Goal: Browse casually

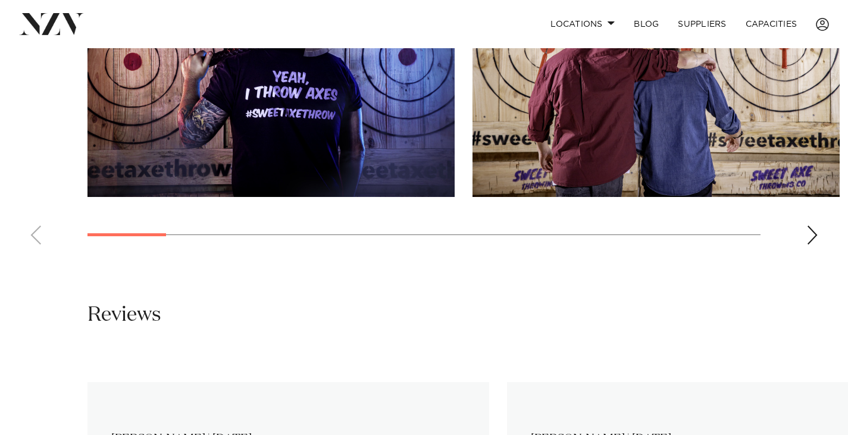
scroll to position [1011, 0]
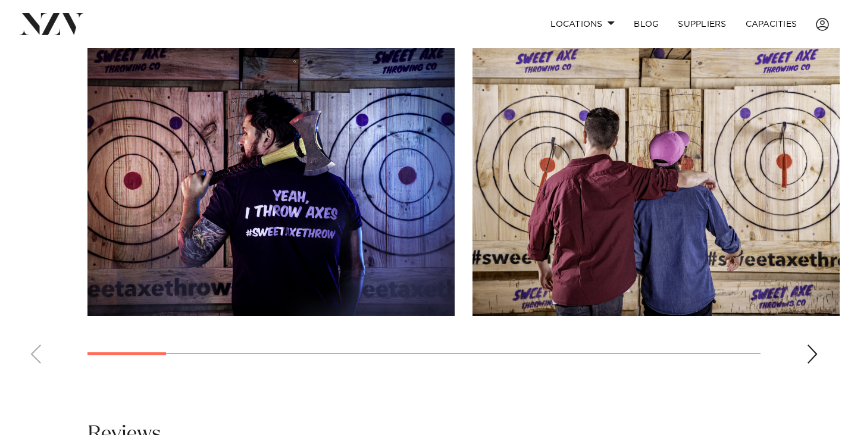
click at [809, 352] on div "Next slide" at bounding box center [812, 354] width 12 height 19
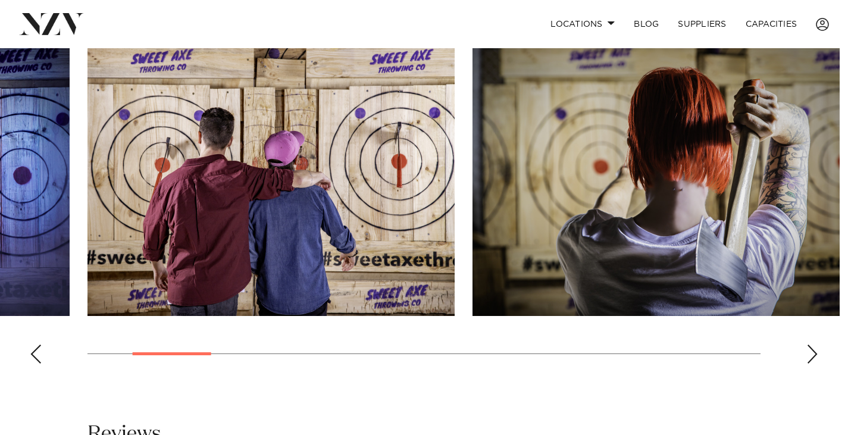
click at [810, 351] on div "Next slide" at bounding box center [812, 354] width 12 height 19
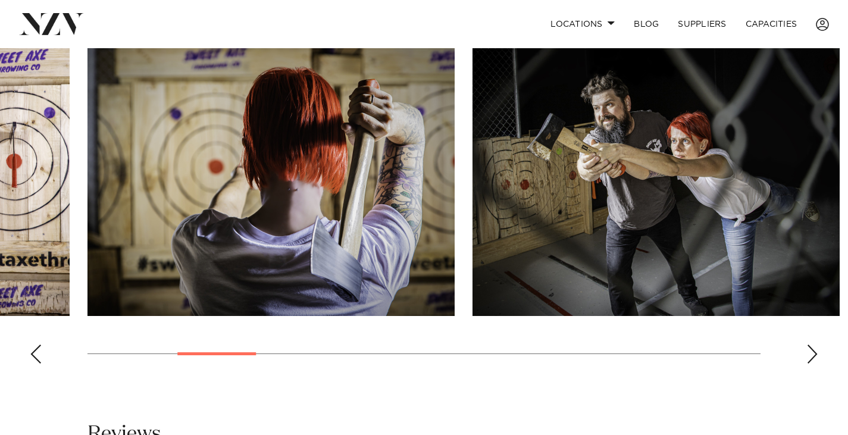
click at [810, 348] on div "Next slide" at bounding box center [812, 354] width 12 height 19
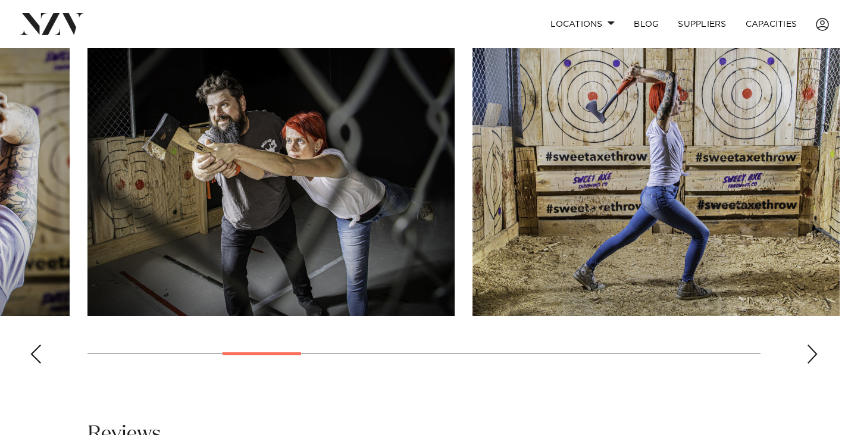
click at [810, 348] on div "Next slide" at bounding box center [812, 354] width 12 height 19
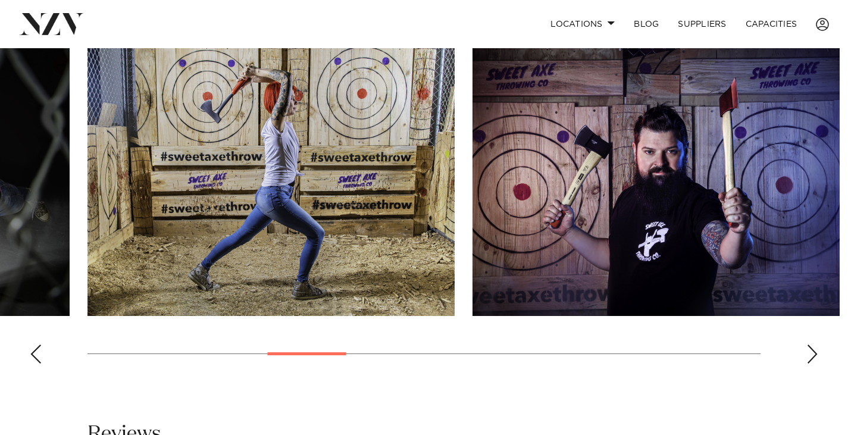
click at [810, 348] on div "Next slide" at bounding box center [812, 354] width 12 height 19
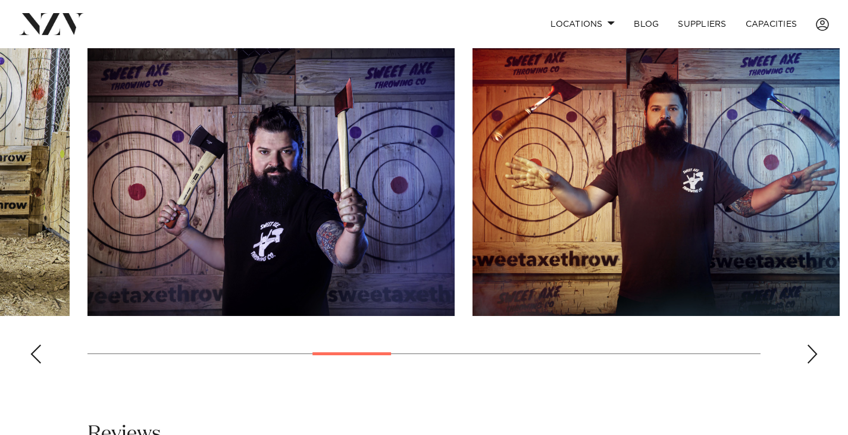
click at [810, 348] on div "Next slide" at bounding box center [812, 354] width 12 height 19
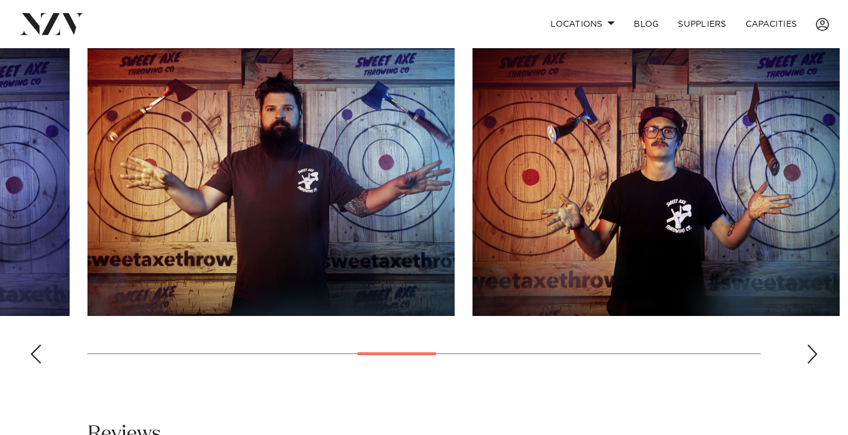
click at [810, 348] on div "Next slide" at bounding box center [812, 354] width 12 height 19
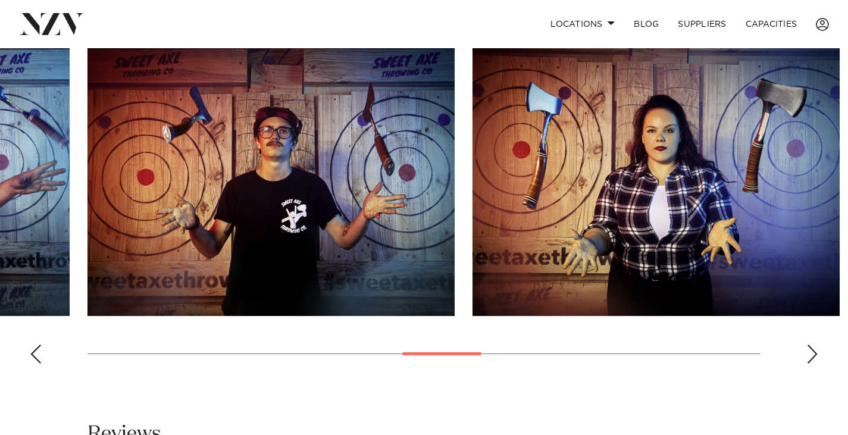
click at [810, 348] on div "Next slide" at bounding box center [812, 354] width 12 height 19
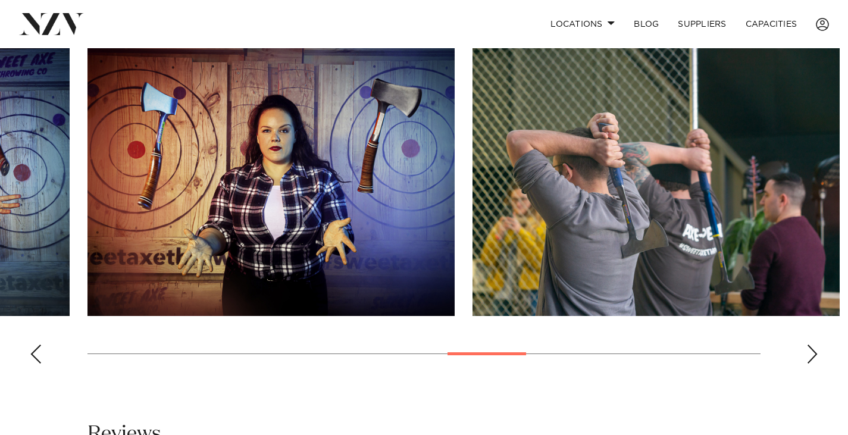
click at [810, 348] on div "Next slide" at bounding box center [812, 354] width 12 height 19
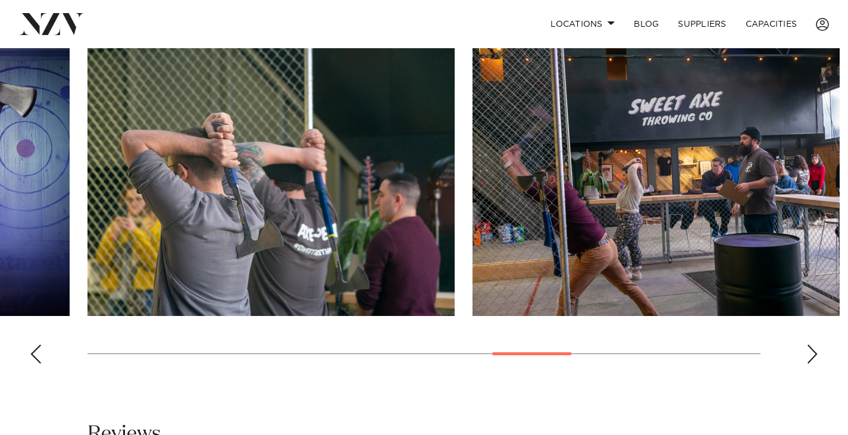
click at [810, 348] on div "Next slide" at bounding box center [812, 354] width 12 height 19
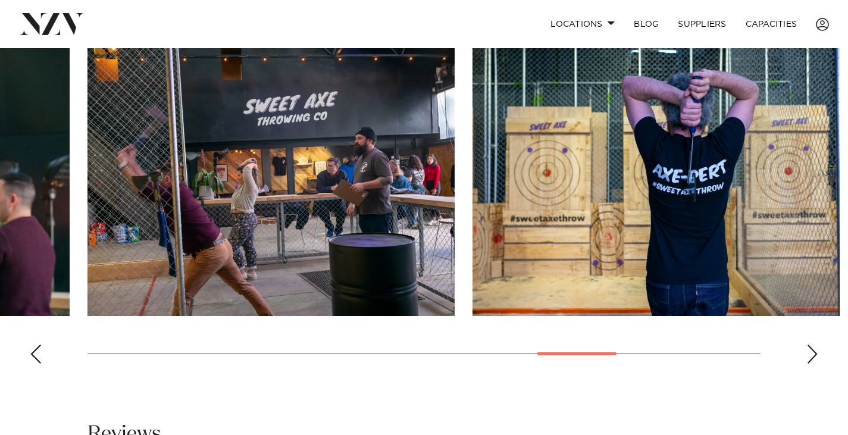
click at [810, 348] on div "Next slide" at bounding box center [812, 354] width 12 height 19
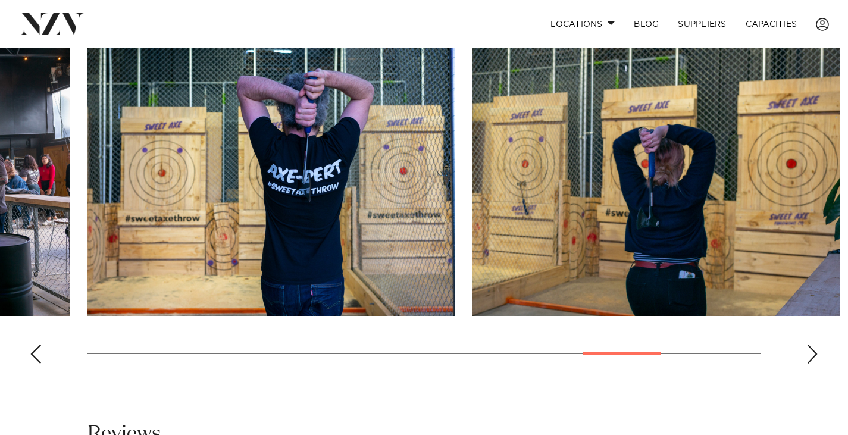
click at [810, 348] on div "Next slide" at bounding box center [812, 354] width 12 height 19
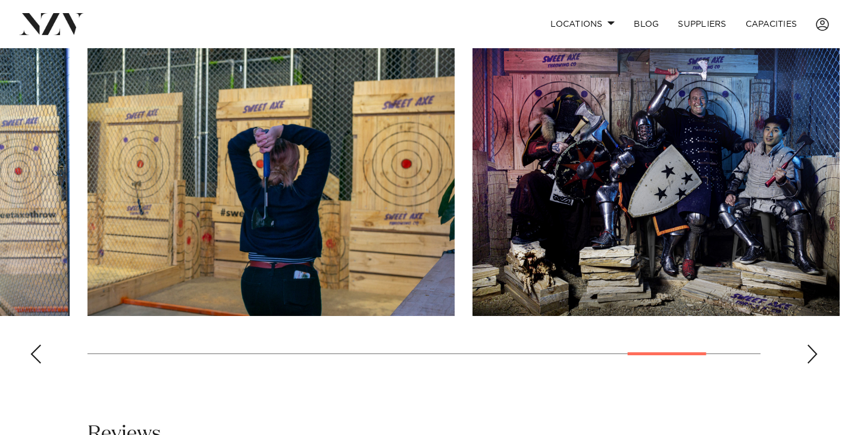
click at [810, 348] on div "Next slide" at bounding box center [812, 354] width 12 height 19
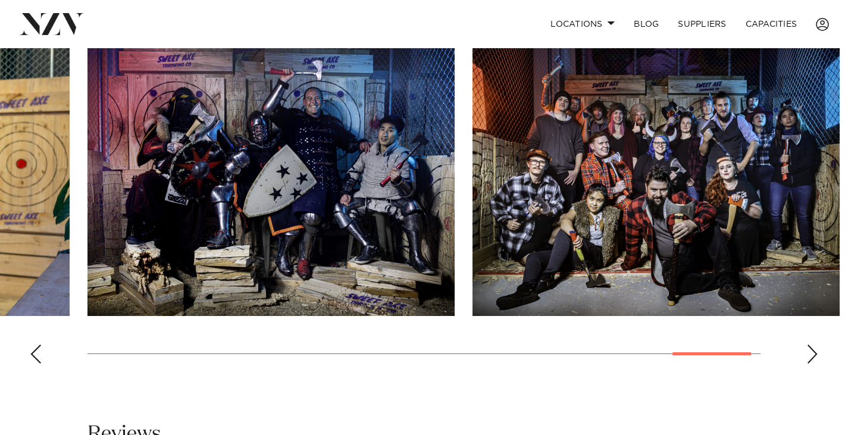
click at [810, 348] on div "Next slide" at bounding box center [812, 354] width 12 height 19
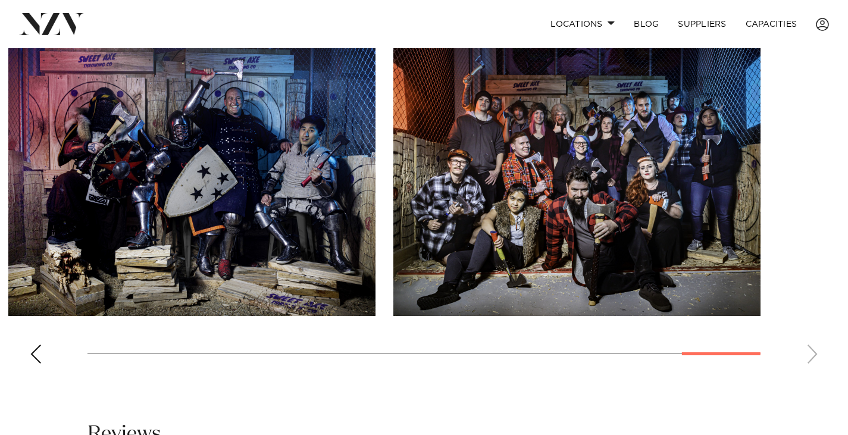
click at [35, 352] on div "Previous slide" at bounding box center [36, 354] width 12 height 19
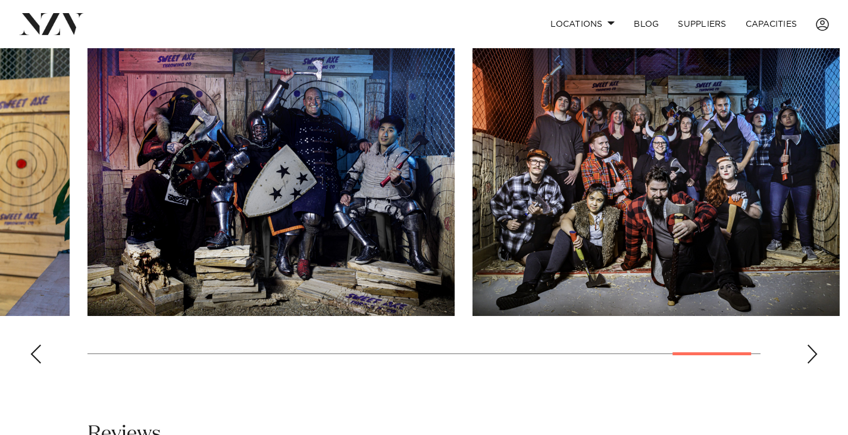
click at [35, 352] on div "Previous slide" at bounding box center [36, 354] width 12 height 19
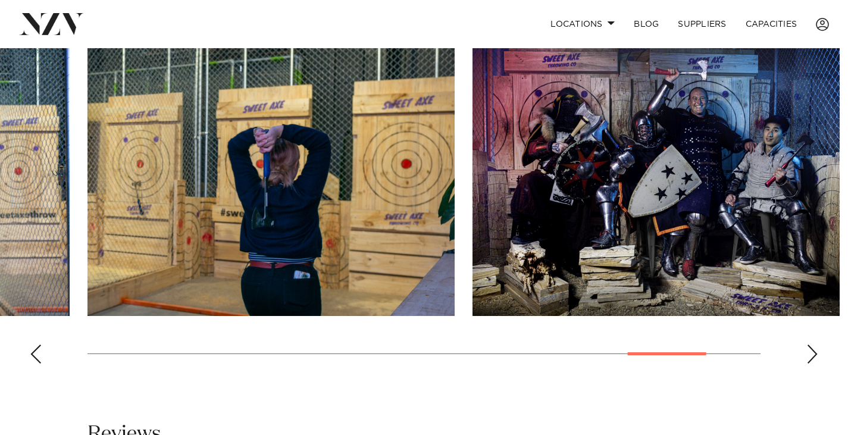
click at [35, 352] on div "Previous slide" at bounding box center [36, 354] width 12 height 19
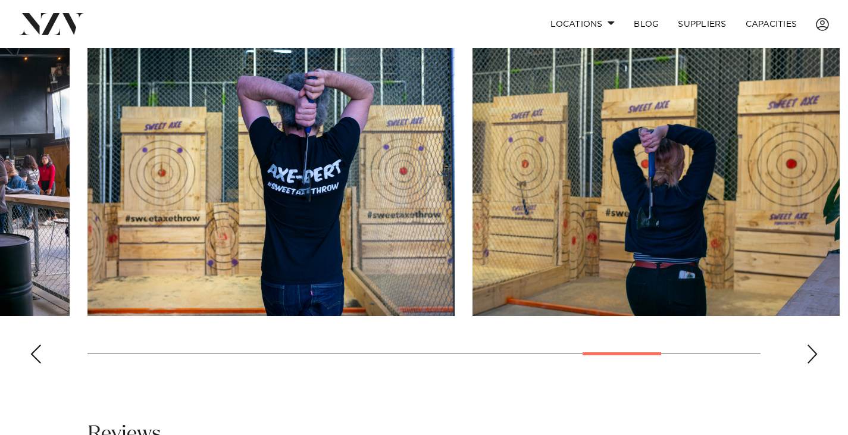
click at [35, 352] on div "Previous slide" at bounding box center [36, 354] width 12 height 19
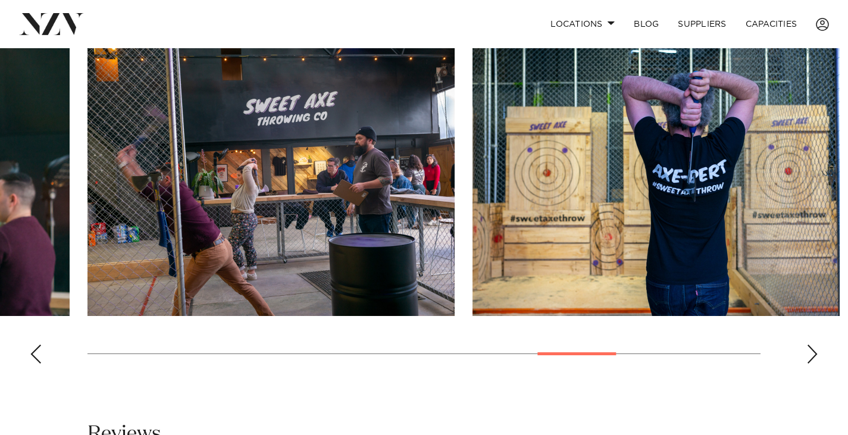
click at [35, 352] on div "Previous slide" at bounding box center [36, 354] width 12 height 19
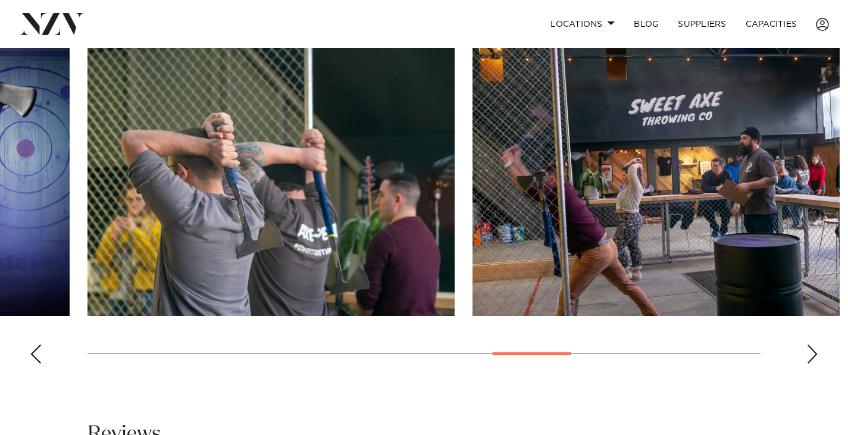
click at [35, 352] on div "Previous slide" at bounding box center [36, 354] width 12 height 19
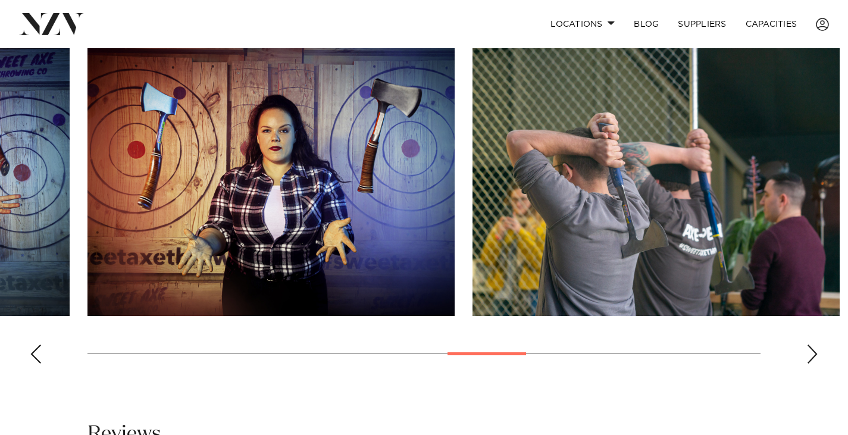
click at [35, 352] on div "Previous slide" at bounding box center [36, 354] width 12 height 19
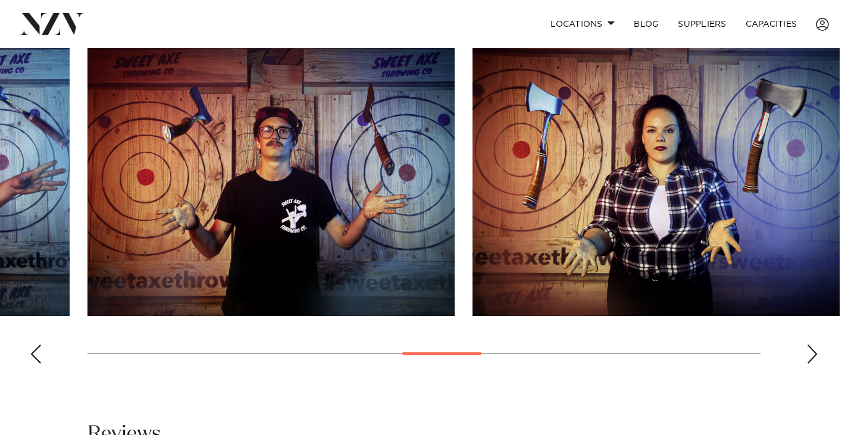
click at [35, 352] on div "Previous slide" at bounding box center [36, 354] width 12 height 19
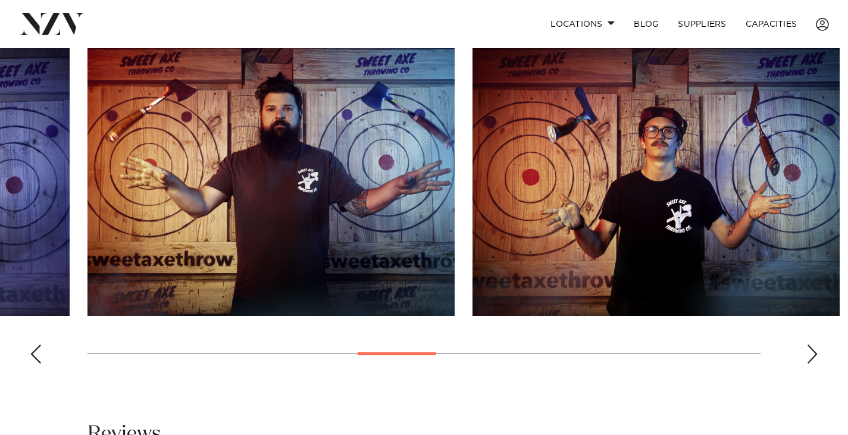
click at [35, 352] on div "Previous slide" at bounding box center [36, 354] width 12 height 19
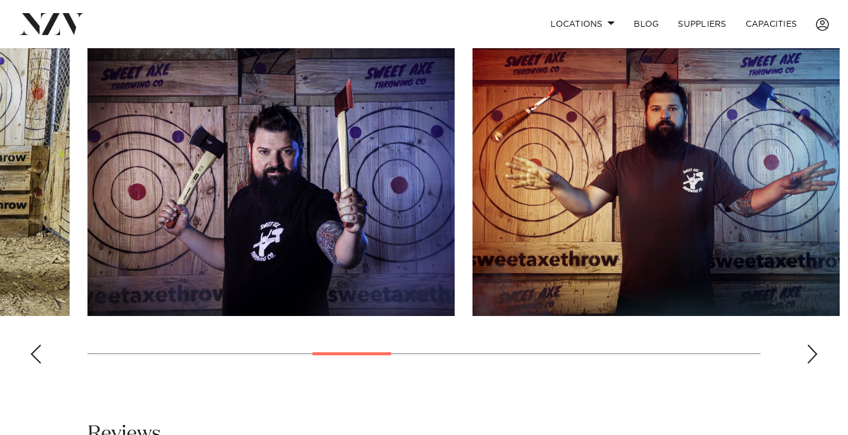
click at [41, 350] on div "Previous slide" at bounding box center [36, 354] width 12 height 19
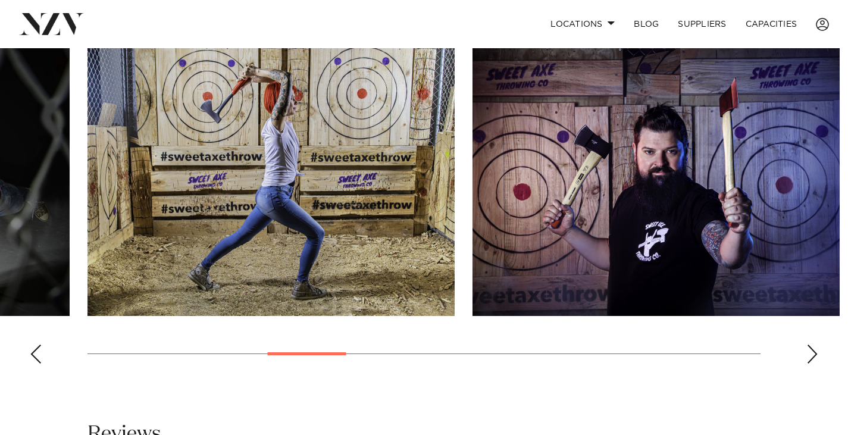
click at [812, 351] on div "Next slide" at bounding box center [812, 354] width 12 height 19
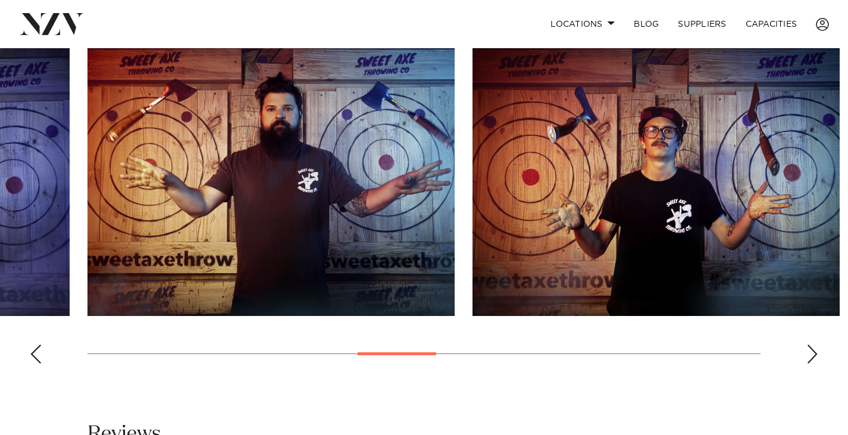
click at [815, 353] on div "Next slide" at bounding box center [812, 354] width 12 height 19
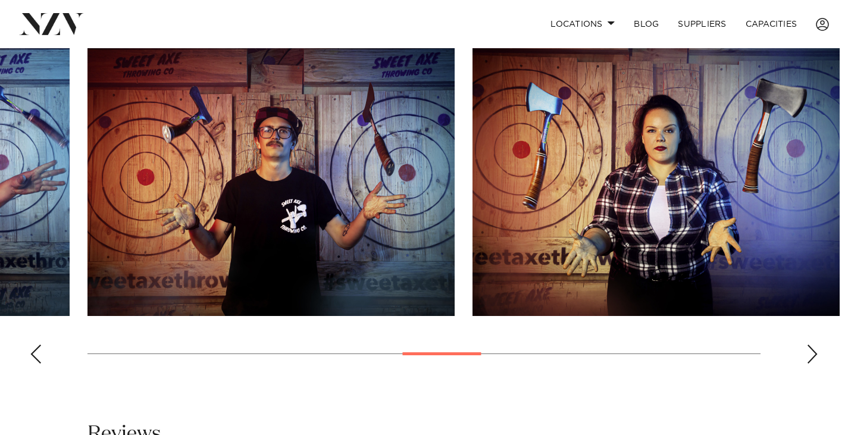
click at [815, 353] on div "Next slide" at bounding box center [812, 354] width 12 height 19
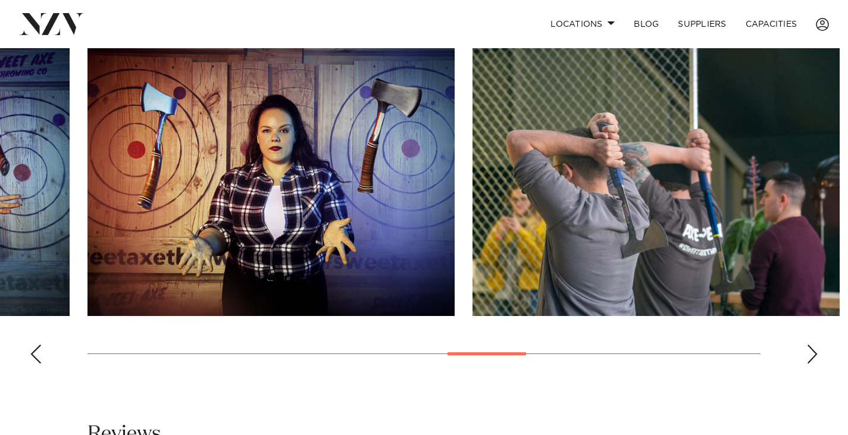
click at [30, 355] on div "Previous slide" at bounding box center [36, 354] width 12 height 19
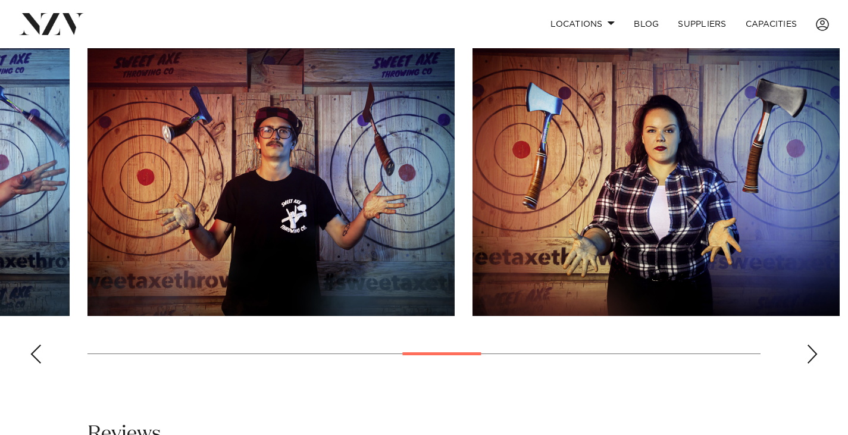
click at [30, 355] on div "Previous slide" at bounding box center [36, 354] width 12 height 19
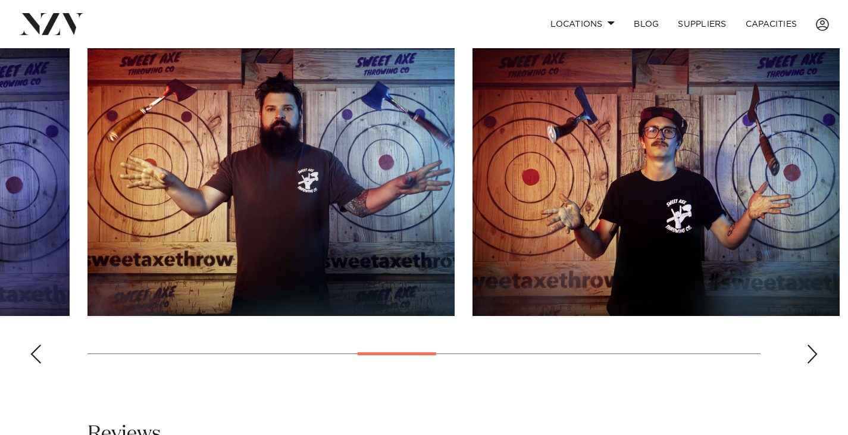
click at [30, 355] on div "Previous slide" at bounding box center [36, 354] width 12 height 19
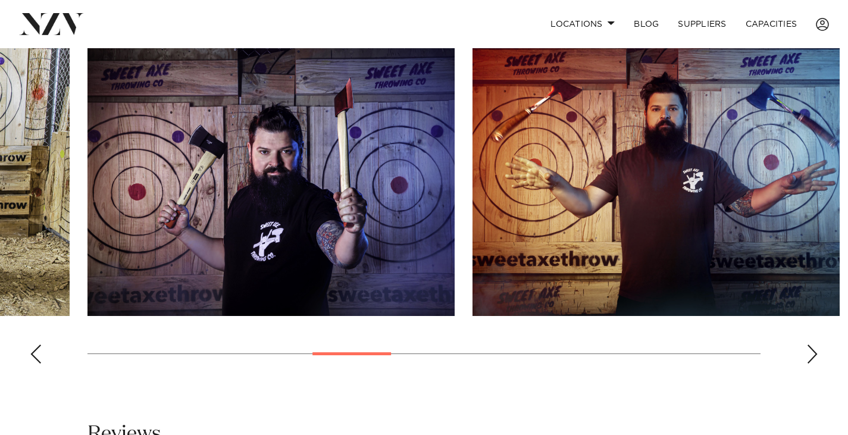
click at [30, 355] on div "Previous slide" at bounding box center [36, 354] width 12 height 19
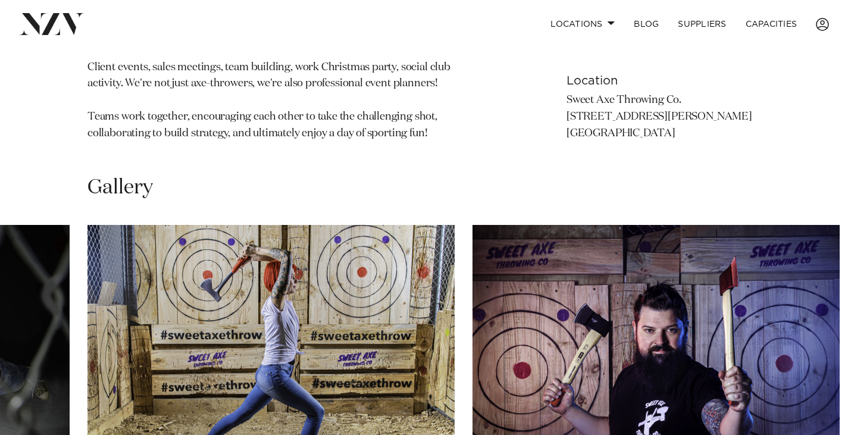
scroll to position [952, 0]
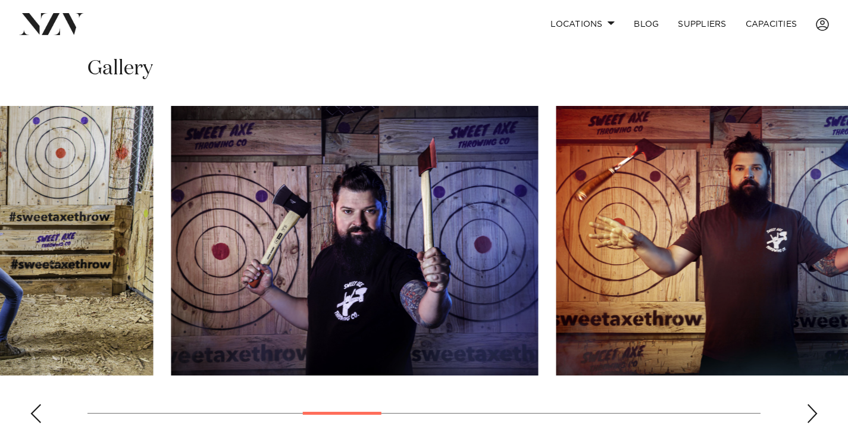
click at [11, 387] on swiper-container at bounding box center [424, 269] width 848 height 327
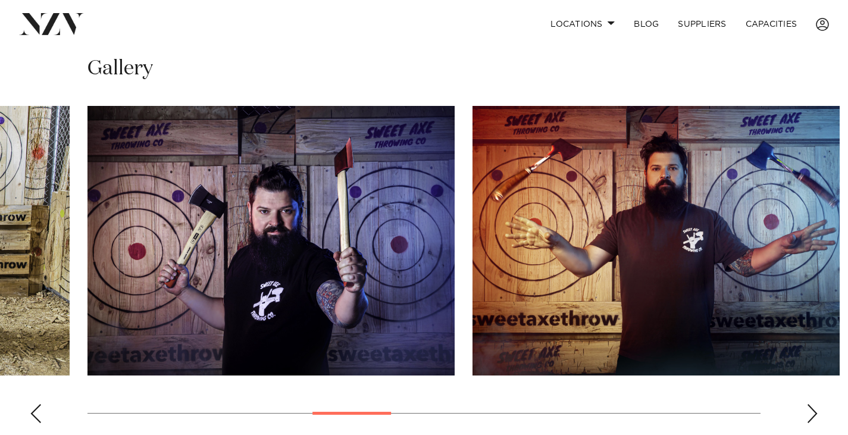
click at [814, 415] on div "Next slide" at bounding box center [812, 413] width 12 height 19
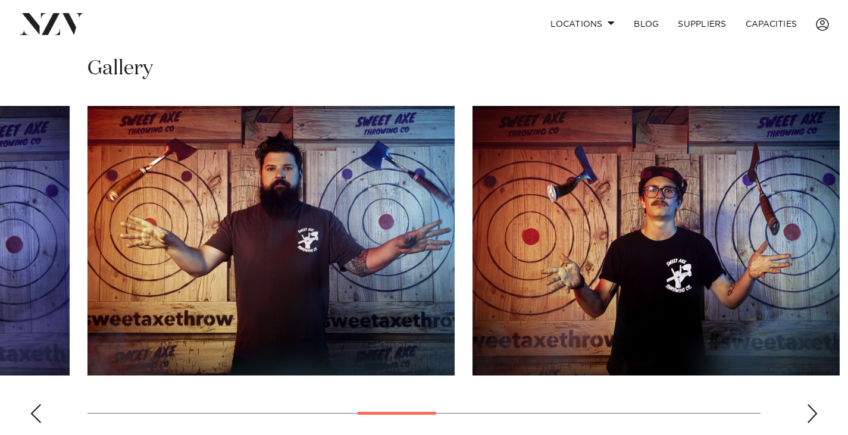
click at [814, 415] on div "Next slide" at bounding box center [812, 413] width 12 height 19
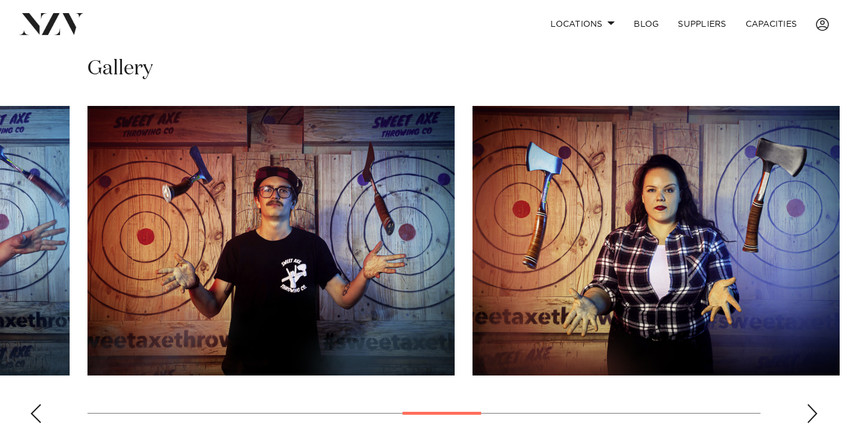
click at [814, 415] on div "Next slide" at bounding box center [812, 413] width 12 height 19
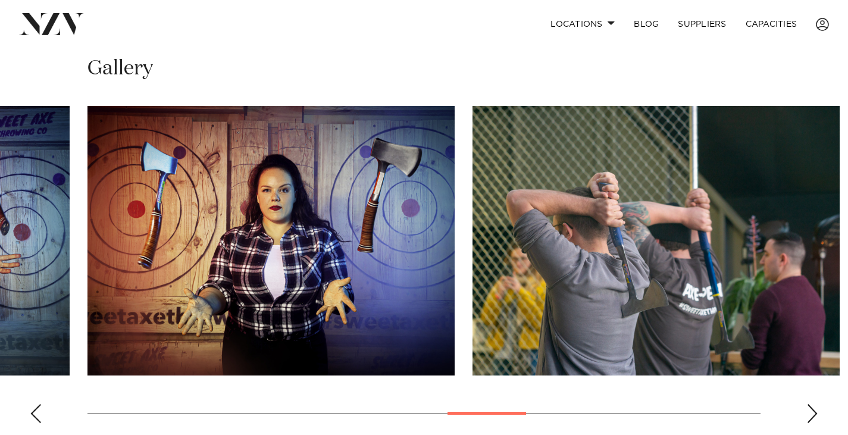
click at [808, 412] on div "Next slide" at bounding box center [812, 413] width 12 height 19
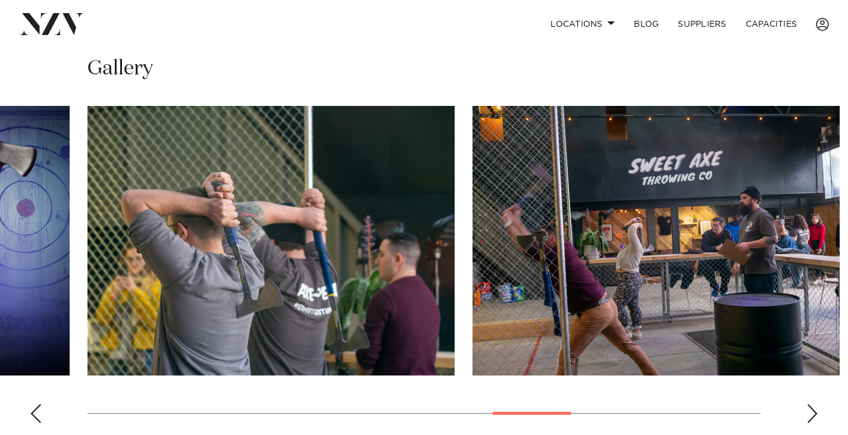
click at [808, 412] on div "Next slide" at bounding box center [812, 413] width 12 height 19
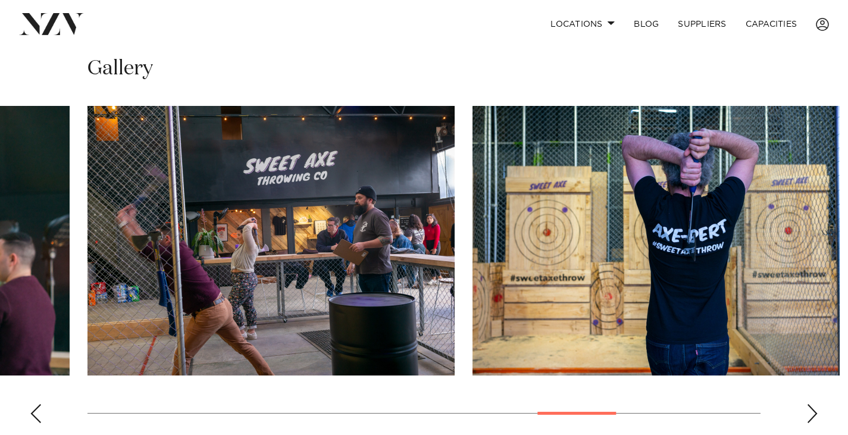
click at [809, 411] on div "Next slide" at bounding box center [812, 413] width 12 height 19
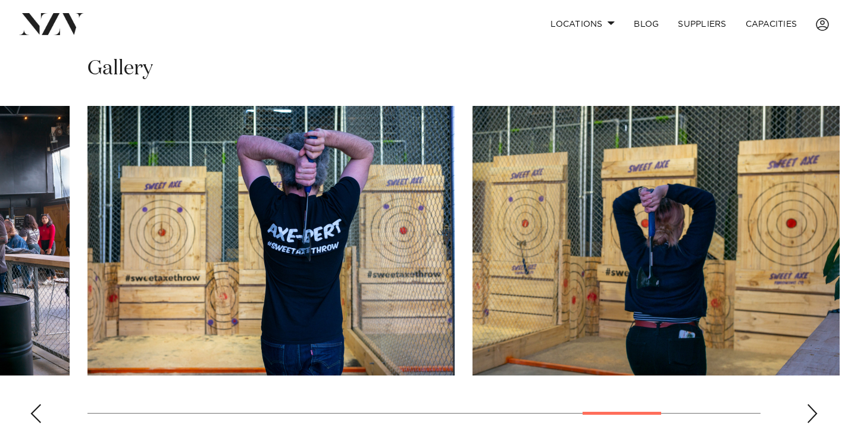
click at [809, 411] on div "Next slide" at bounding box center [812, 413] width 12 height 19
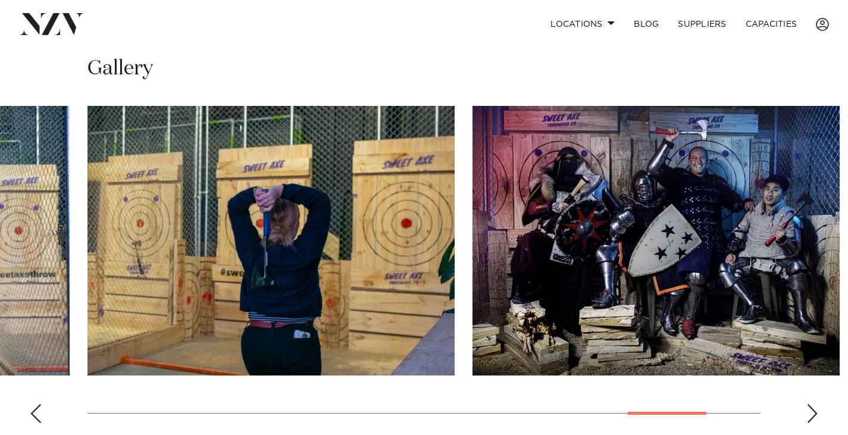
click at [809, 411] on div "Next slide" at bounding box center [812, 413] width 12 height 19
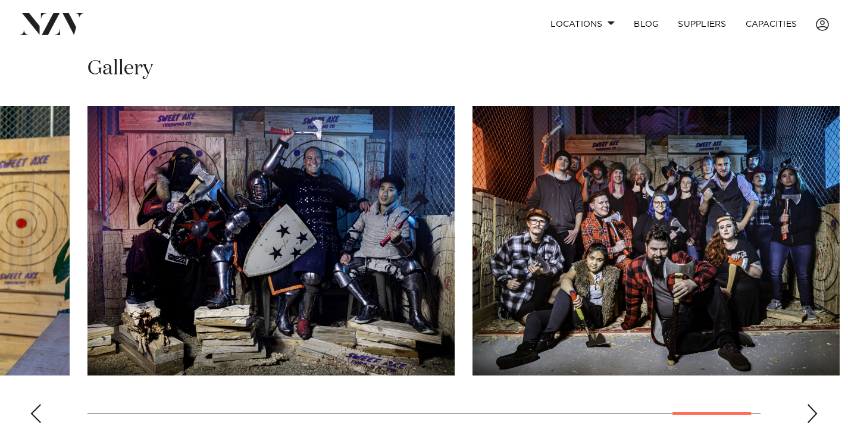
click at [809, 411] on div "Next slide" at bounding box center [812, 413] width 12 height 19
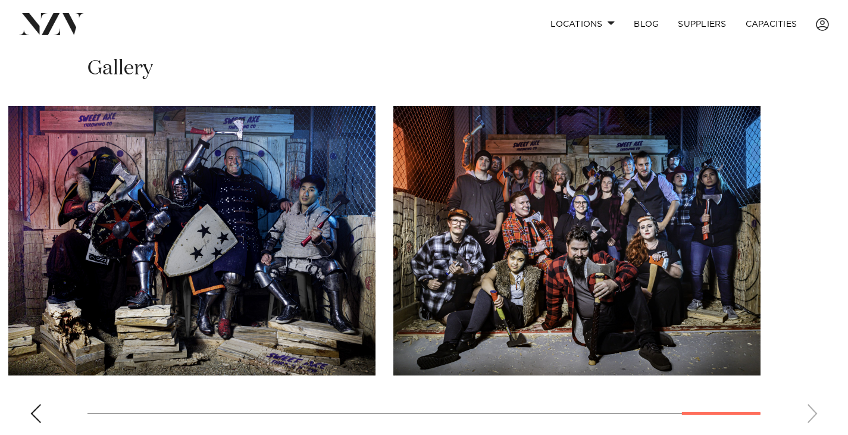
click at [34, 416] on div "Previous slide" at bounding box center [36, 413] width 12 height 19
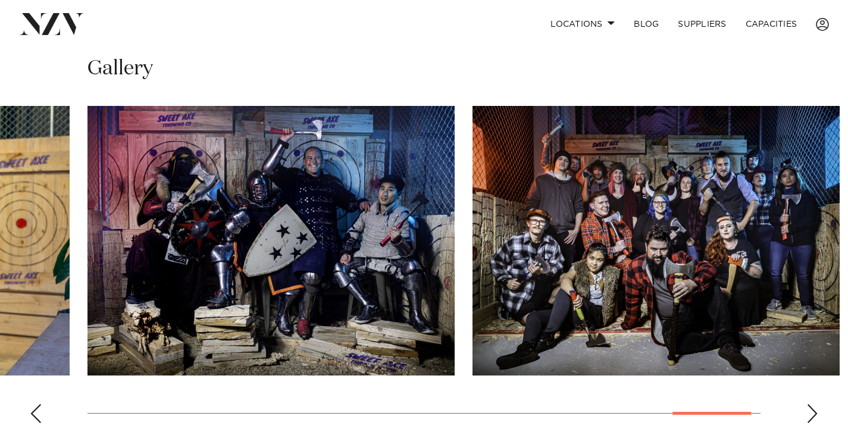
click at [32, 419] on div "Previous slide" at bounding box center [36, 413] width 12 height 19
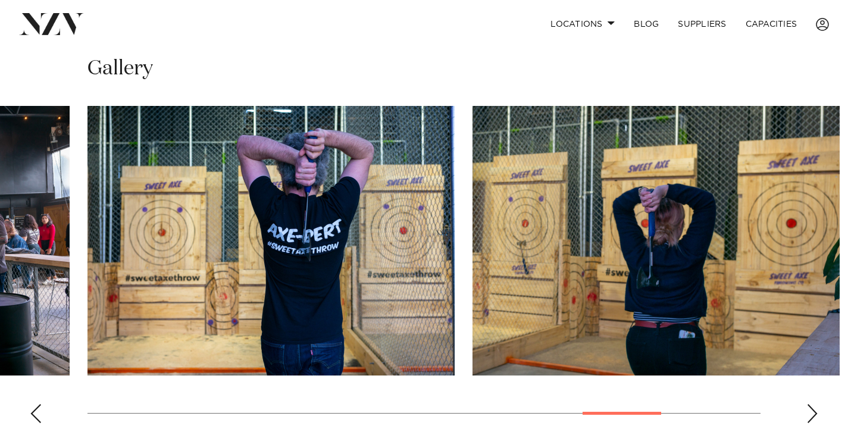
click at [32, 419] on div "Previous slide" at bounding box center [36, 413] width 12 height 19
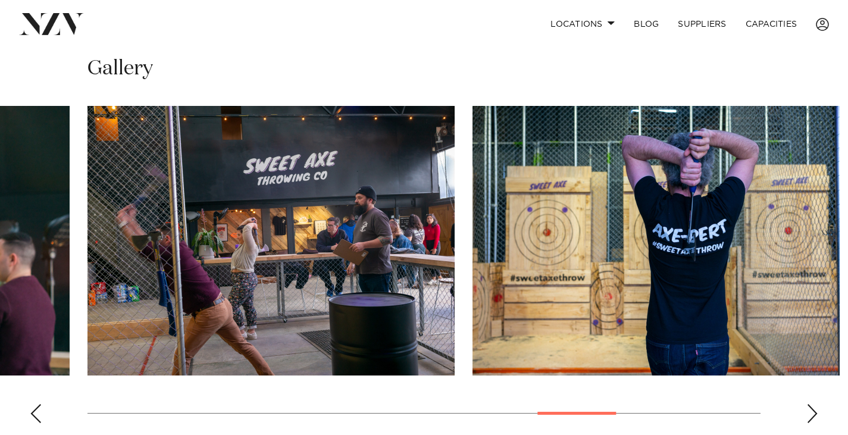
click at [813, 414] on div "Next slide" at bounding box center [812, 413] width 12 height 19
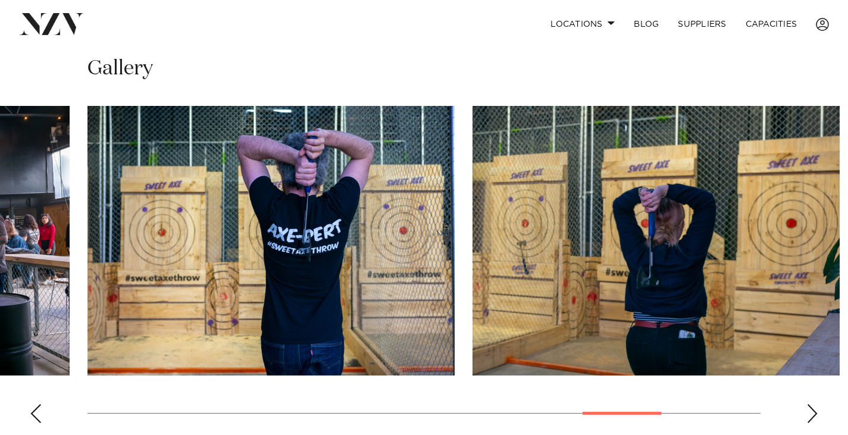
click at [28, 410] on swiper-container at bounding box center [424, 269] width 848 height 327
click at [42, 416] on swiper-container at bounding box center [424, 269] width 848 height 327
click at [28, 415] on swiper-container at bounding box center [424, 269] width 848 height 327
click at [39, 413] on div "Previous slide" at bounding box center [36, 413] width 12 height 19
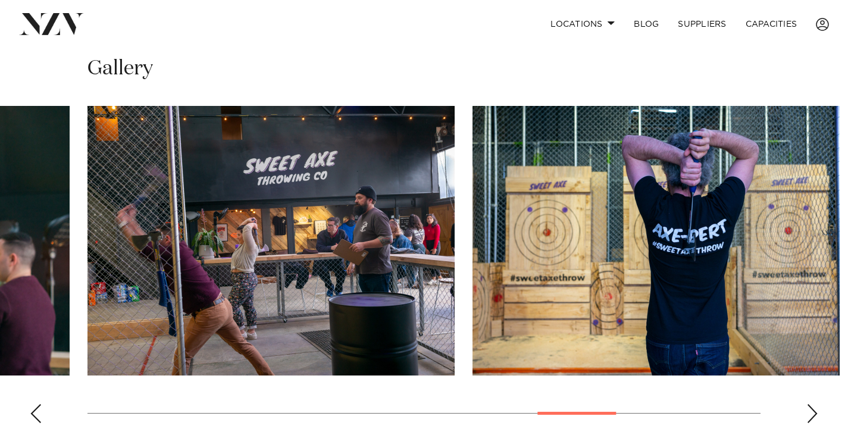
click at [35, 413] on div "Previous slide" at bounding box center [36, 413] width 12 height 19
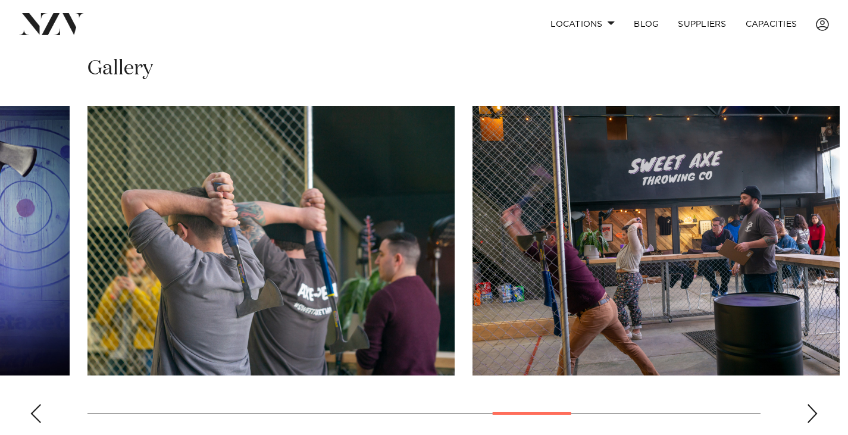
click at [35, 413] on div "Previous slide" at bounding box center [36, 413] width 12 height 19
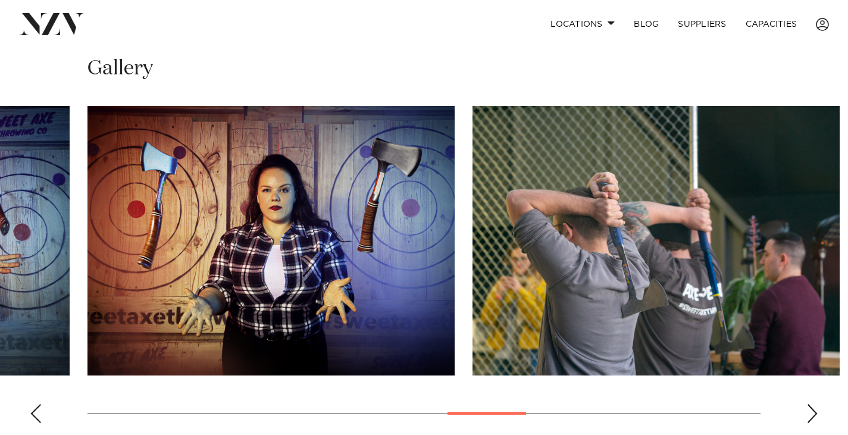
click at [40, 417] on div "Previous slide" at bounding box center [36, 413] width 12 height 19
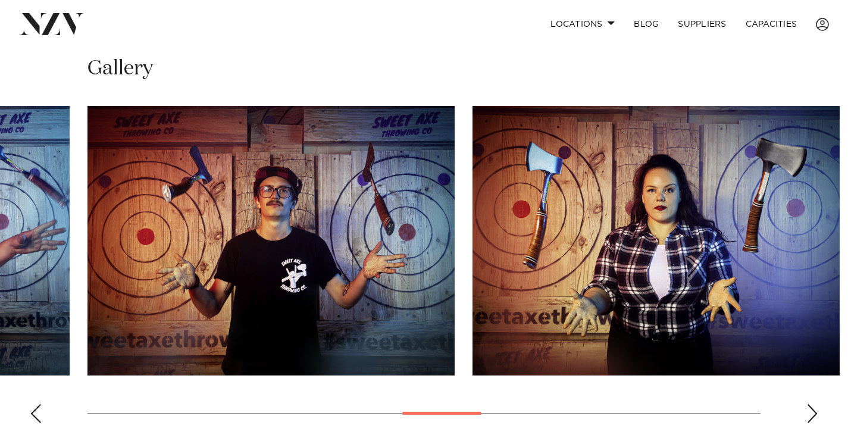
click at [40, 417] on div "Previous slide" at bounding box center [36, 413] width 12 height 19
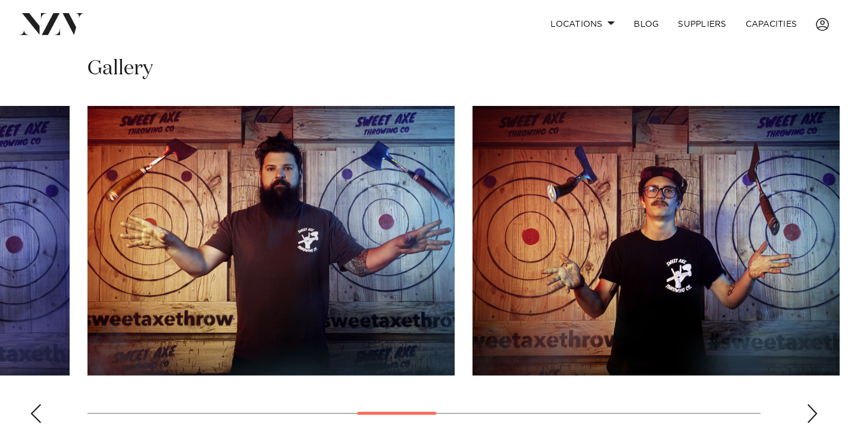
click at [40, 417] on div "Previous slide" at bounding box center [36, 413] width 12 height 19
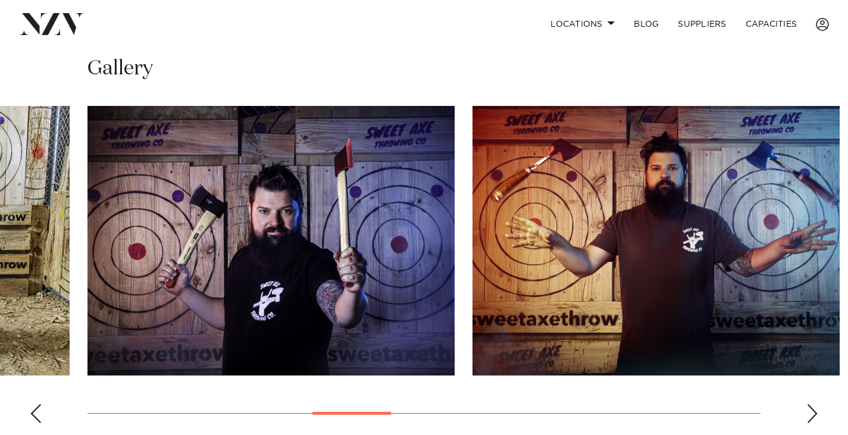
click at [40, 417] on div "Previous slide" at bounding box center [36, 413] width 12 height 19
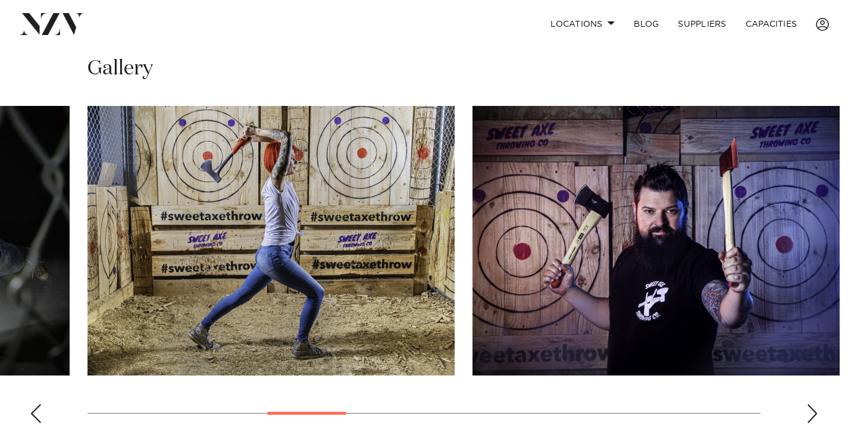
click at [45, 409] on swiper-container at bounding box center [424, 269] width 848 height 327
click at [30, 415] on div "Previous slide" at bounding box center [36, 413] width 12 height 19
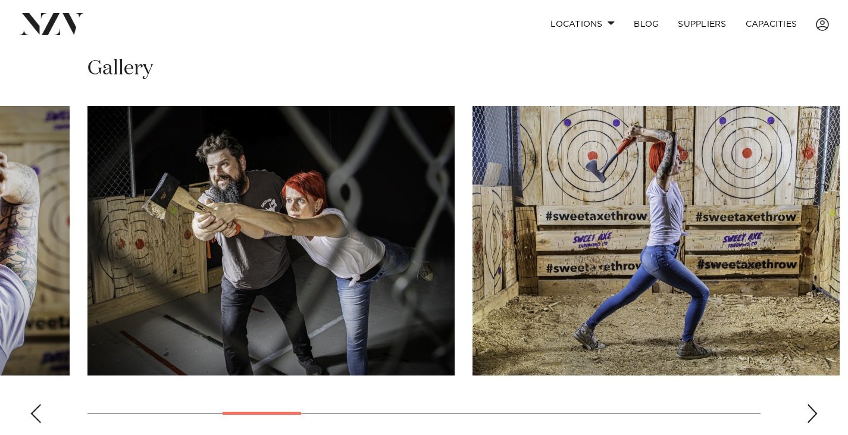
click at [30, 415] on div "Previous slide" at bounding box center [36, 413] width 12 height 19
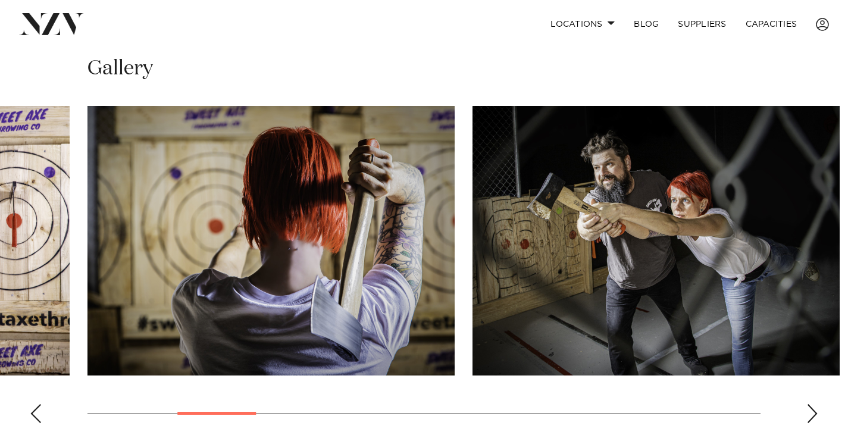
click at [30, 415] on div "Previous slide" at bounding box center [36, 413] width 12 height 19
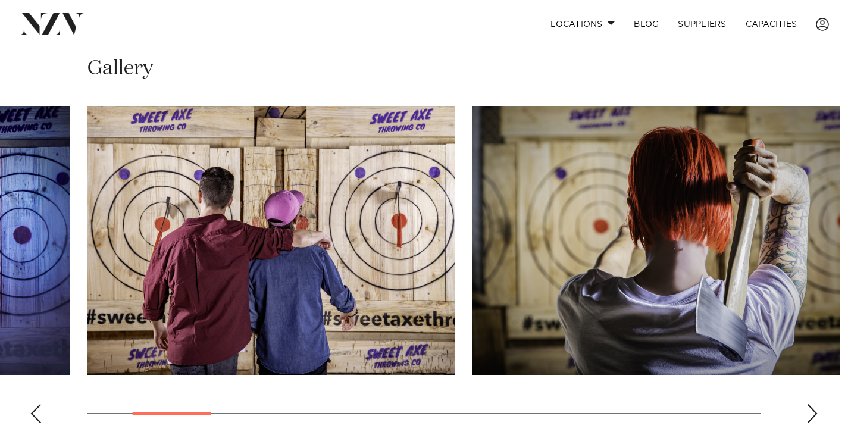
click at [30, 415] on div "Previous slide" at bounding box center [36, 413] width 12 height 19
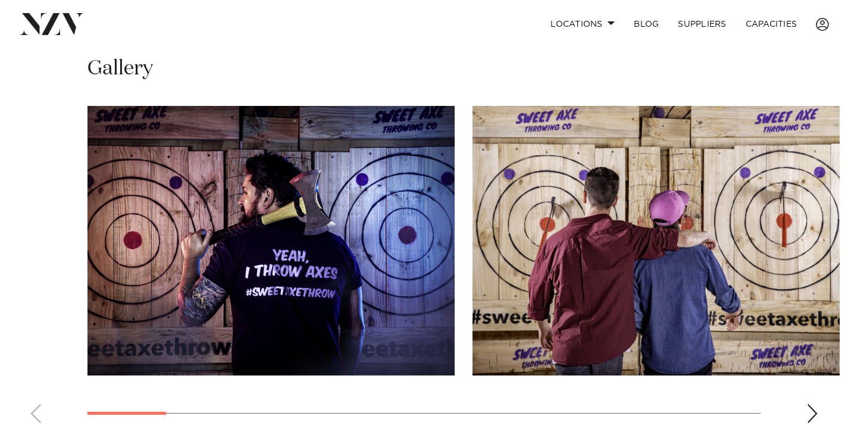
click at [817, 415] on div "Next slide" at bounding box center [812, 413] width 12 height 19
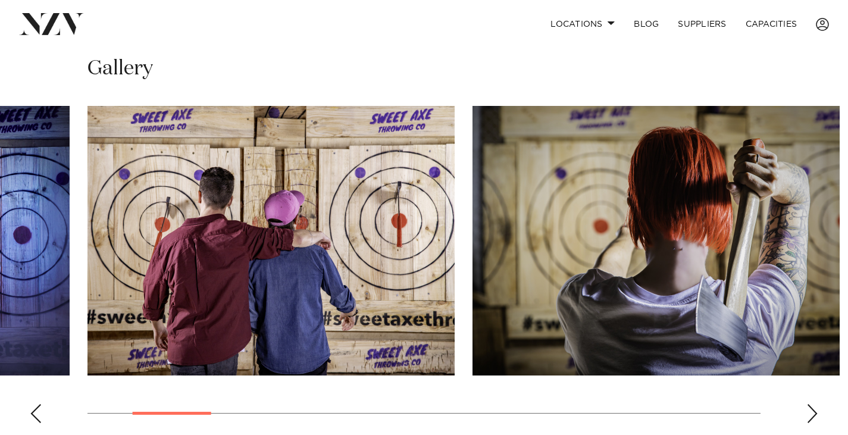
click at [817, 415] on div "Next slide" at bounding box center [812, 413] width 12 height 19
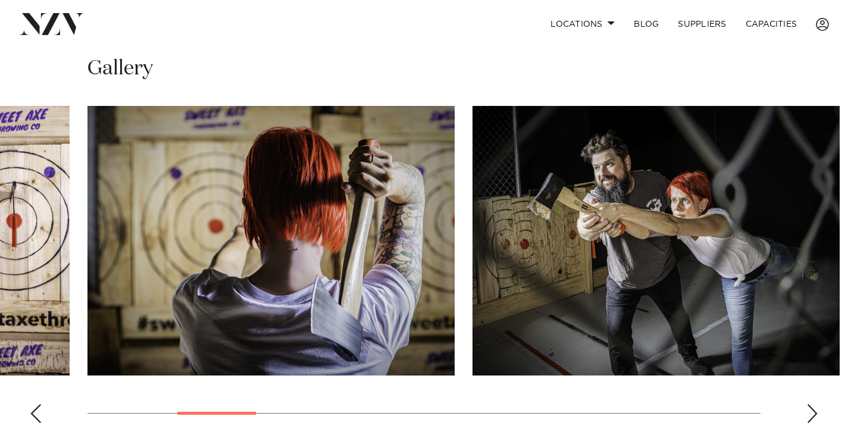
click at [825, 413] on swiper-container at bounding box center [424, 269] width 848 height 327
click at [815, 415] on div "Next slide" at bounding box center [812, 413] width 12 height 19
